Goal: Information Seeking & Learning: Find specific fact

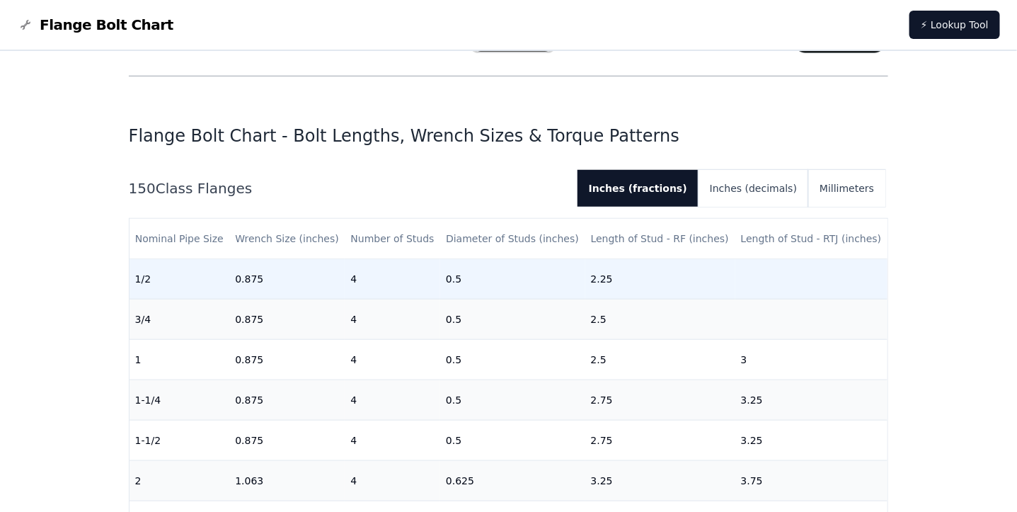
scroll to position [354, 0]
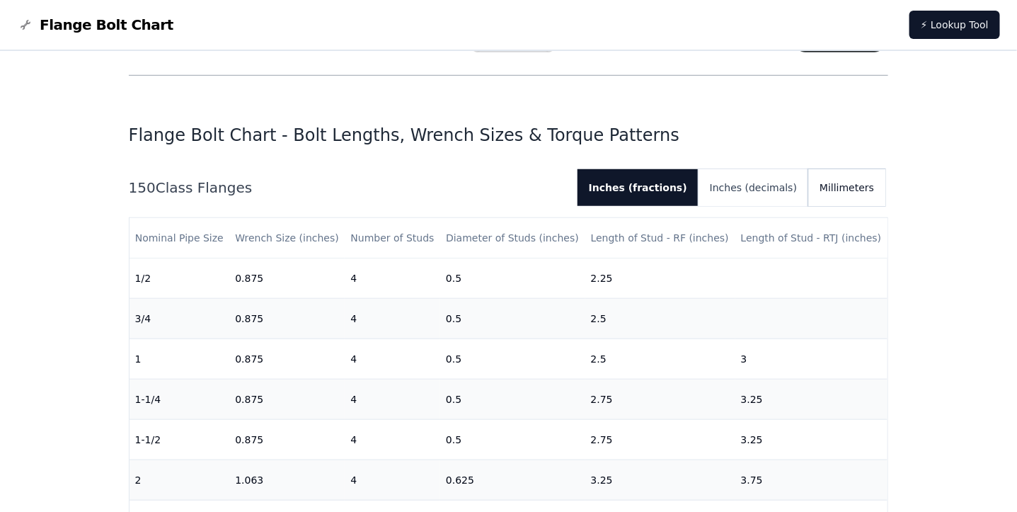
click at [857, 187] on button "Millimeters" at bounding box center [847, 187] width 77 height 37
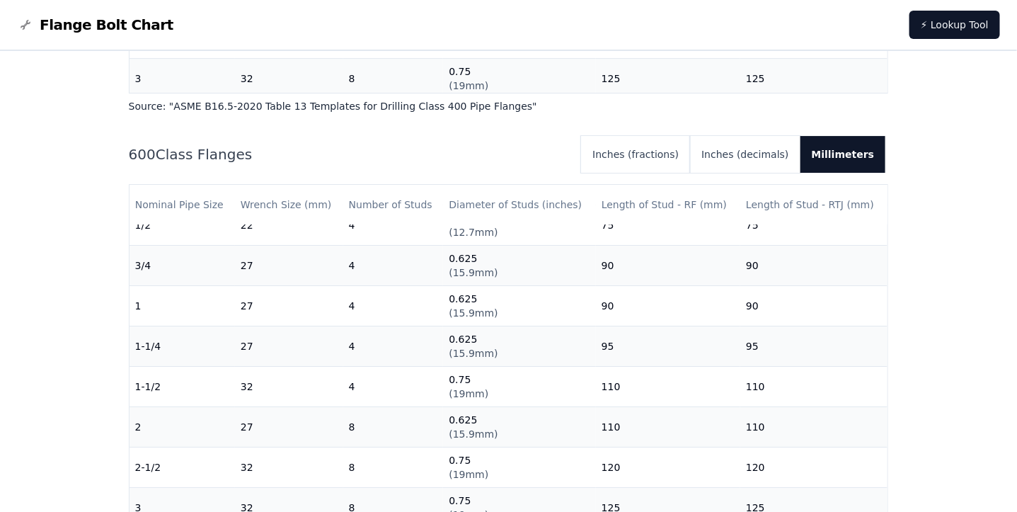
scroll to position [1735, 0]
click at [760, 147] on button "Inches (decimals)" at bounding box center [745, 153] width 110 height 37
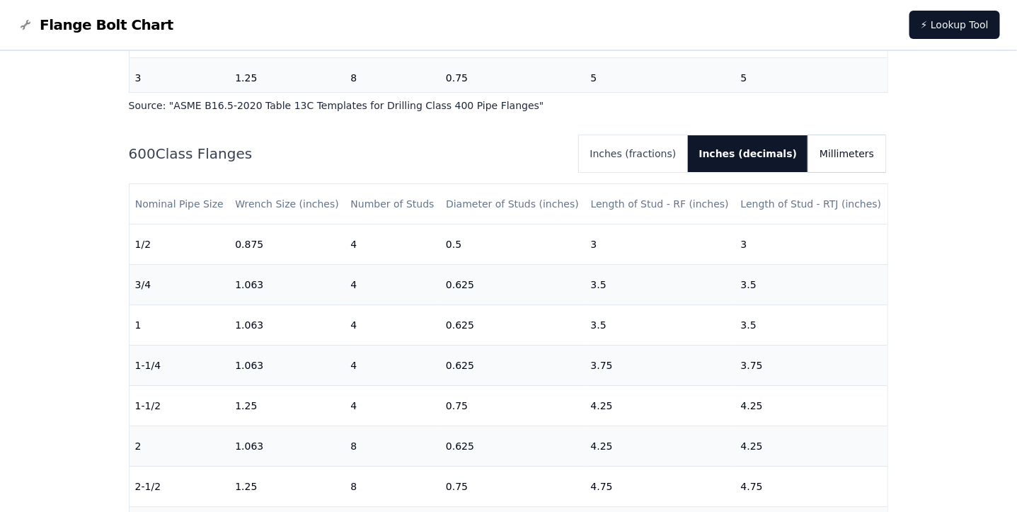
click at [873, 147] on button "Millimeters" at bounding box center [847, 153] width 77 height 37
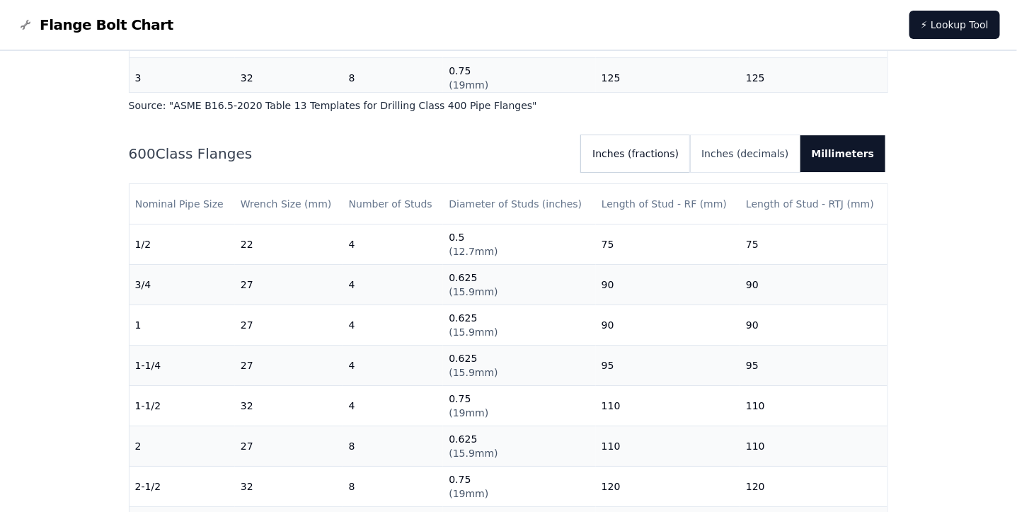
click at [666, 154] on button "Inches (fractions)" at bounding box center [635, 153] width 109 height 37
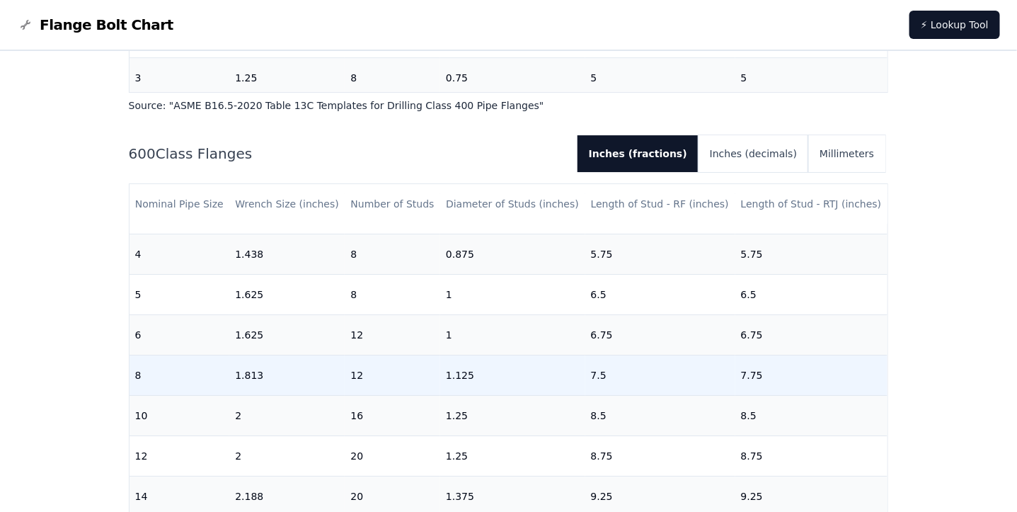
scroll to position [354, 0]
drag, startPoint x: 161, startPoint y: 377, endPoint x: 523, endPoint y: 375, distance: 361.8
click at [523, 375] on tr "8 1.813 12 1.125 7.5 7.75" at bounding box center [509, 375] width 759 height 40
click at [529, 375] on td "1.125" at bounding box center [512, 375] width 145 height 40
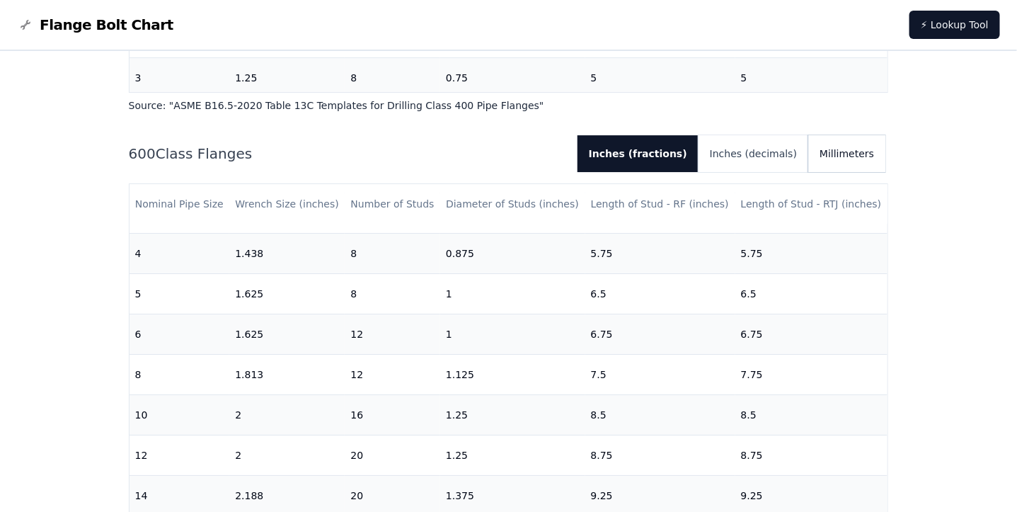
click at [865, 156] on button "Millimeters" at bounding box center [847, 153] width 77 height 37
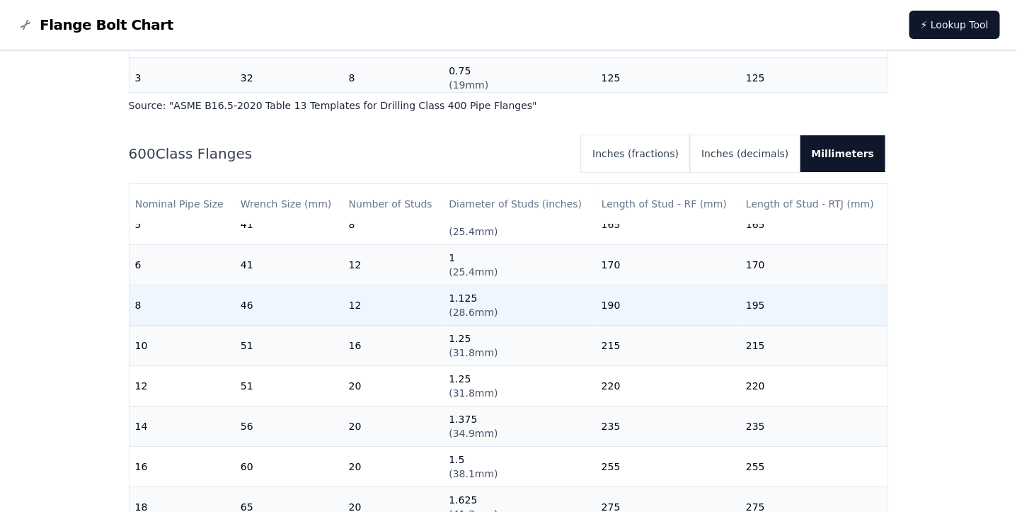
scroll to position [424, 0]
drag, startPoint x: 493, startPoint y: 313, endPoint x: 447, endPoint y: 290, distance: 50.7
click at [447, 290] on td "1.125 ( 28.6mm )" at bounding box center [519, 305] width 152 height 40
drag, startPoint x: 780, startPoint y: 304, endPoint x: 445, endPoint y: 306, distance: 334.9
click at [445, 306] on tr "8 46 12 1.125 ( 28.6mm ) 190 195" at bounding box center [509, 305] width 759 height 40
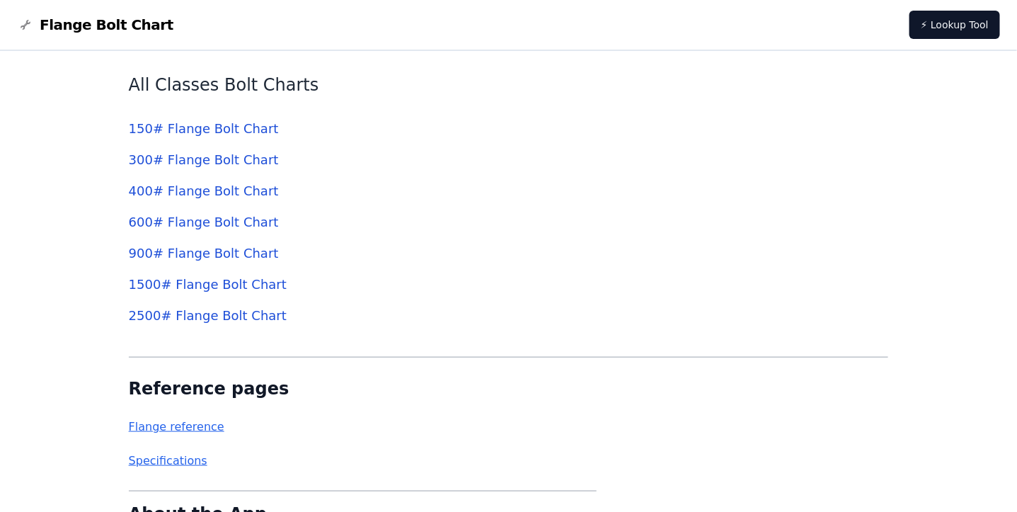
scroll to position [4425, 0]
click at [194, 220] on link "600 # Flange Bolt Chart" at bounding box center [204, 222] width 150 height 15
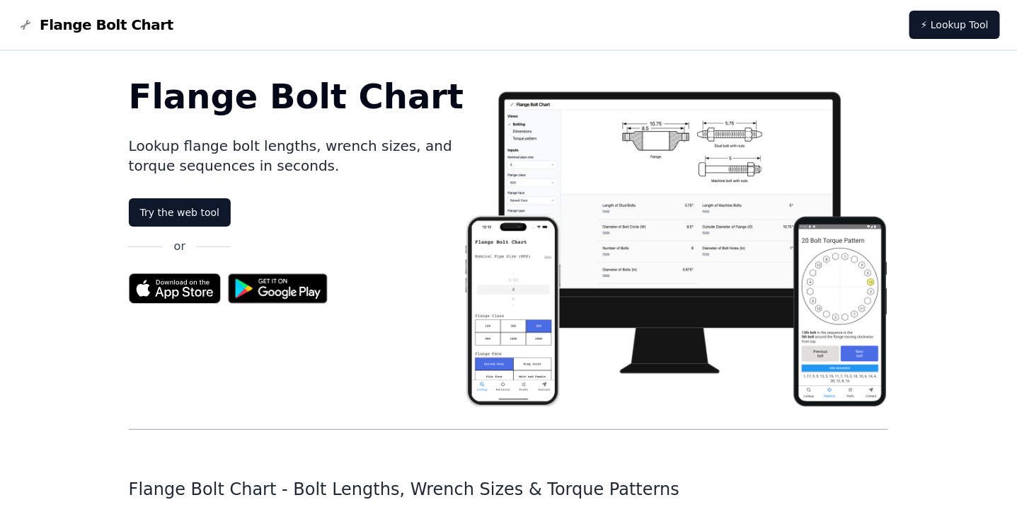
scroll to position [4425, 0]
